Goal: Find specific page/section: Find specific page/section

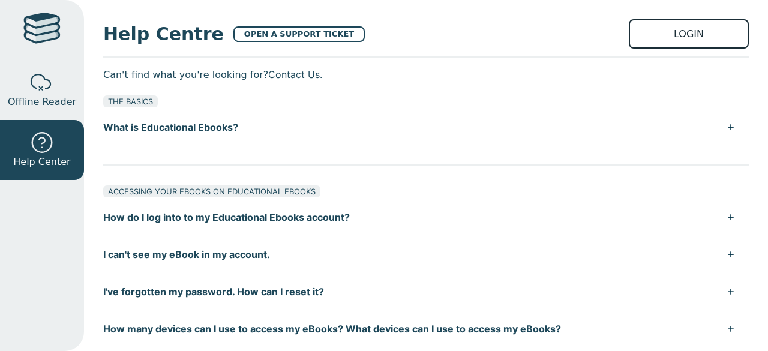
click at [678, 32] on link "LOGIN" at bounding box center [689, 33] width 120 height 29
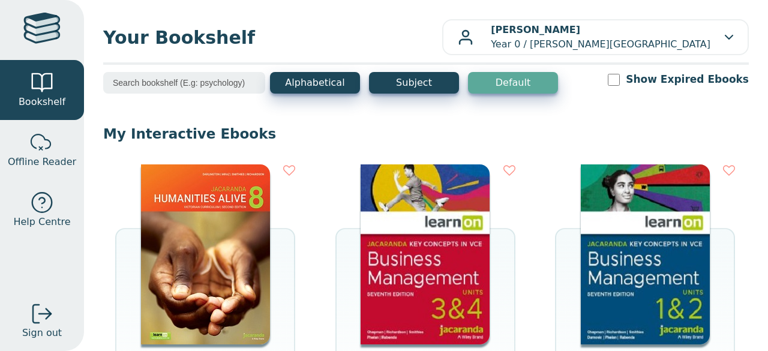
click at [134, 83] on input "search" at bounding box center [184, 83] width 162 height 22
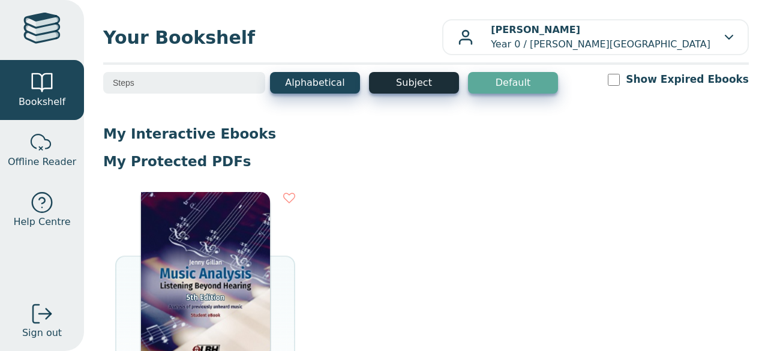
click at [419, 78] on button "Subject" at bounding box center [414, 83] width 90 height 22
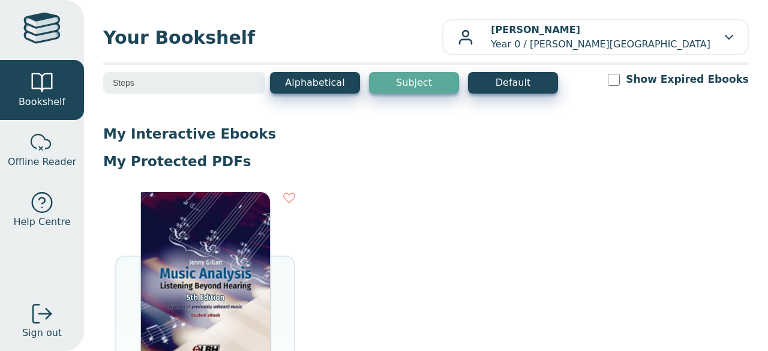
click at [418, 80] on button "Subject" at bounding box center [414, 83] width 90 height 22
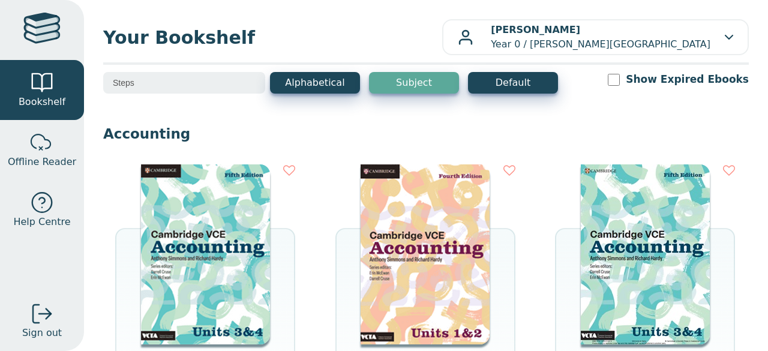
click at [418, 80] on button "Subject" at bounding box center [414, 83] width 90 height 22
click at [164, 81] on input "Steps" at bounding box center [184, 83] width 162 height 22
type input "S"
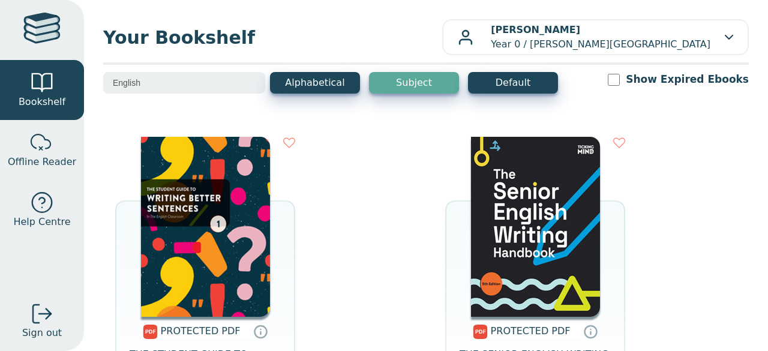
type input "English"
click at [204, 206] on img at bounding box center [205, 227] width 129 height 180
